Goal: Task Accomplishment & Management: Manage account settings

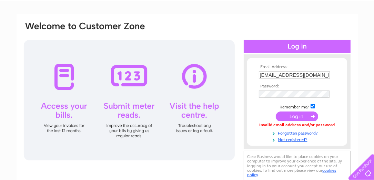
scroll to position [59, 0]
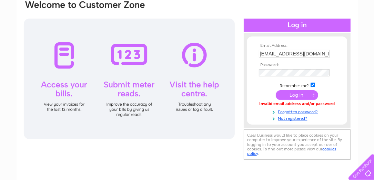
click at [294, 93] on input "submit" at bounding box center [297, 95] width 42 height 10
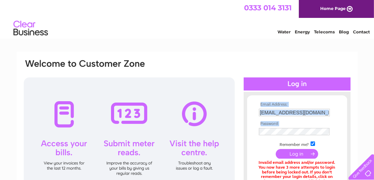
drag, startPoint x: 282, startPoint y: 136, endPoint x: 253, endPoint y: 133, distance: 28.4
click at [253, 133] on form "Email Address: sayiadhamid@yahoo.co.uk Password:" at bounding box center [297, 151] width 100 height 97
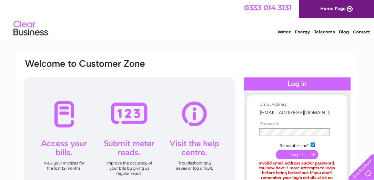
click at [238, 133] on div "Email Address: sayiadhamid@yahoo.co.uk Password:" at bounding box center [187, 150] width 329 height 182
click at [276, 150] on input "submit" at bounding box center [297, 155] width 42 height 10
click at [195, 129] on div "Email Address: sayiadhamid@yahoo.co.uk Password:" at bounding box center [187, 150] width 329 height 182
click at [276, 150] on input "submit" at bounding box center [297, 155] width 42 height 10
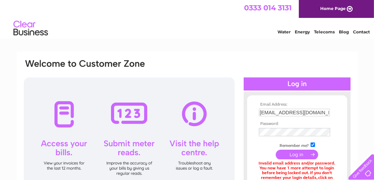
click at [328, 147] on tbody "Email Address: sayiadhamid@yahoo.co.uk Password: Remember me?" at bounding box center [297, 152] width 80 height 98
click at [291, 154] on input "submit" at bounding box center [297, 154] width 42 height 10
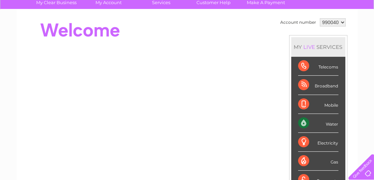
scroll to position [20, 0]
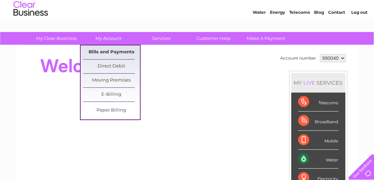
click at [107, 52] on link "Bills and Payments" at bounding box center [111, 53] width 57 height 14
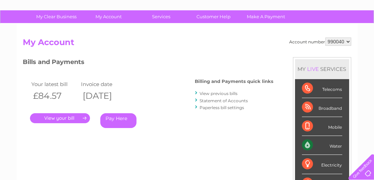
scroll to position [59, 0]
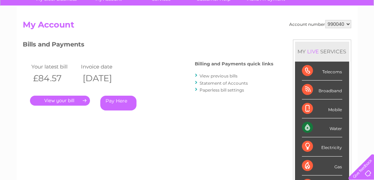
click at [76, 99] on link "." at bounding box center [60, 101] width 60 height 10
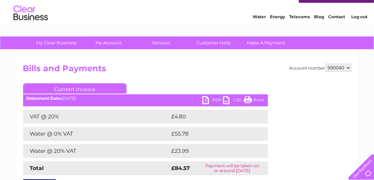
scroll to position [20, 0]
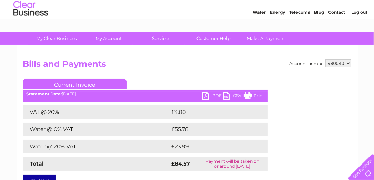
click at [207, 96] on link "PDF" at bounding box center [213, 97] width 21 height 10
click at [362, 15] on link "Log out" at bounding box center [360, 12] width 16 height 5
